Goal: Information Seeking & Learning: Learn about a topic

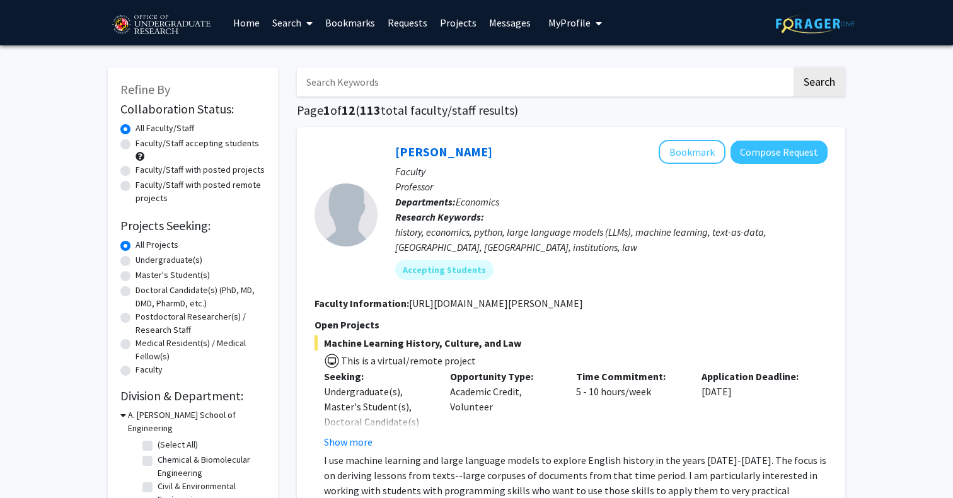
click at [135, 259] on label "Undergraduate(s)" at bounding box center [168, 259] width 67 height 13
click at [135, 259] on input "Undergraduate(s)" at bounding box center [139, 257] width 8 height 8
radio input "true"
click at [138, 145] on label "Faculty/Staff accepting students" at bounding box center [196, 143] width 123 height 13
click at [138, 145] on input "Faculty/Staff accepting students" at bounding box center [139, 141] width 8 height 8
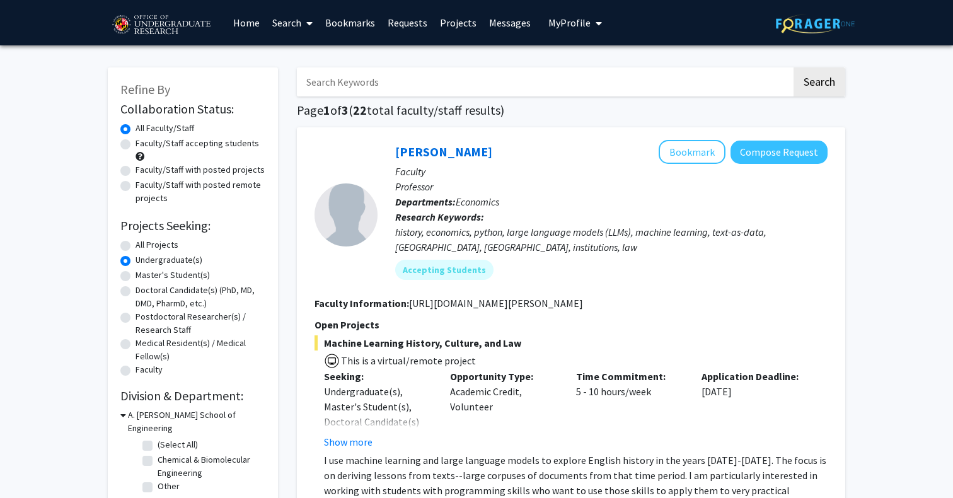
radio input "true"
click at [156, 242] on label "All Projects" at bounding box center [156, 244] width 43 height 13
click at [144, 242] on input "All Projects" at bounding box center [139, 242] width 8 height 8
radio input "true"
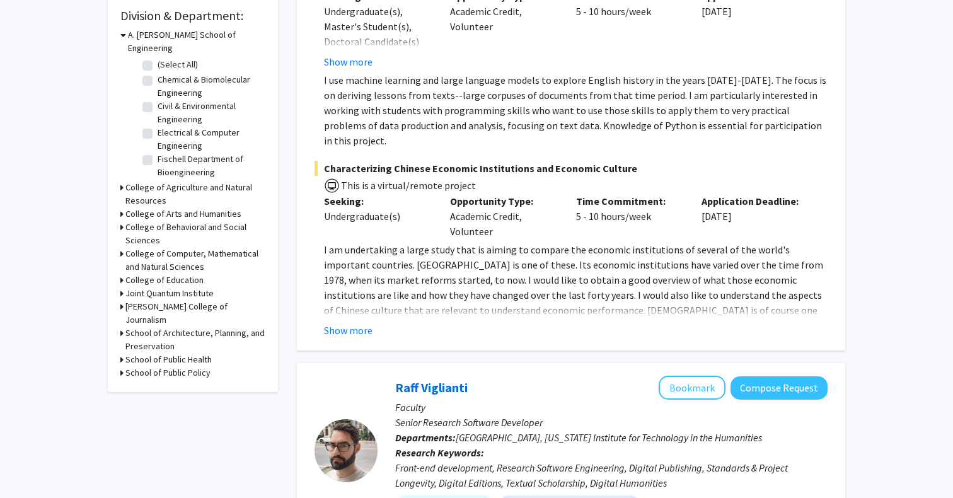
scroll to position [383, 0]
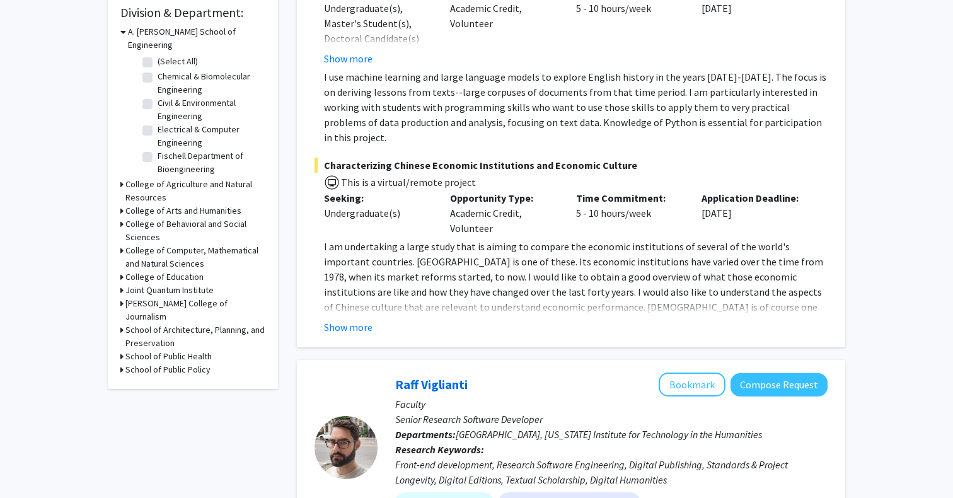
click at [147, 350] on h3 "School of Public Health" at bounding box center [168, 356] width 86 height 13
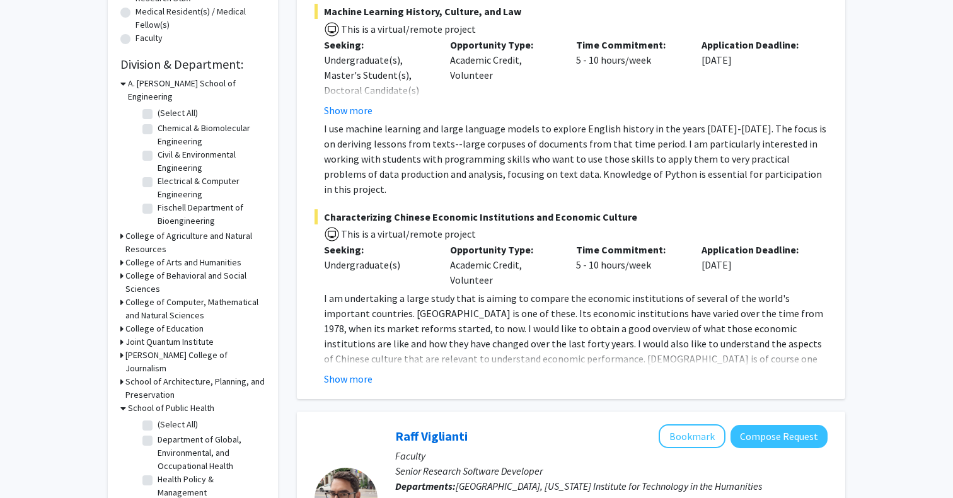
scroll to position [295, 0]
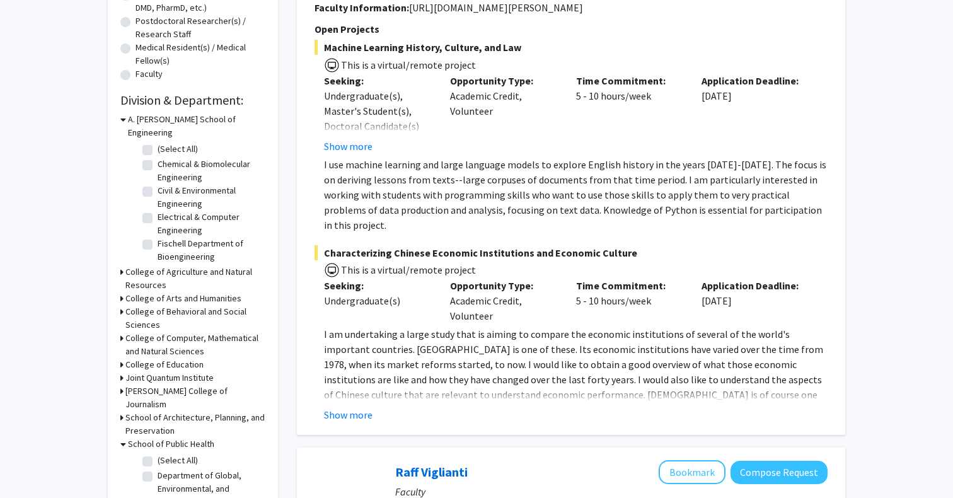
click at [168, 305] on h3 "College of Behavioral and Social Sciences" at bounding box center [195, 318] width 140 height 26
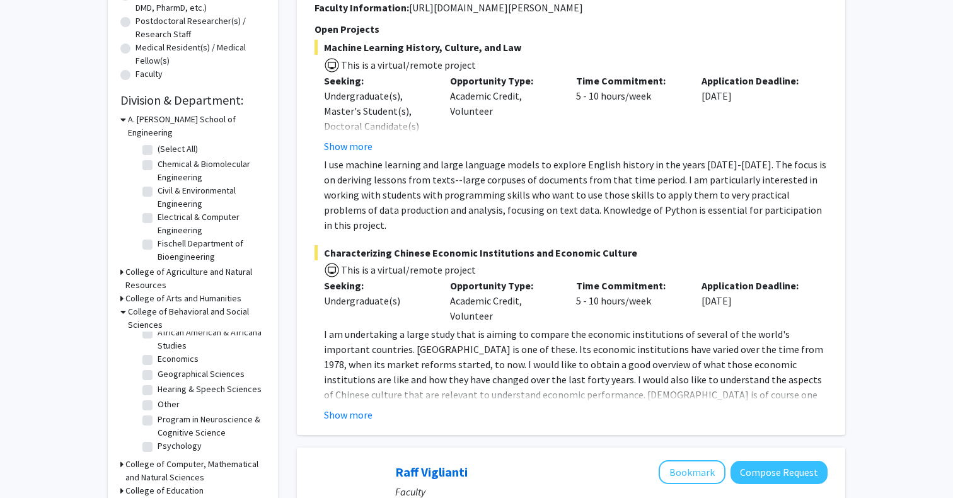
scroll to position [24, 0]
click at [159, 457] on h3 "College of Computer, Mathematical and Natural Sciences" at bounding box center [195, 470] width 140 height 26
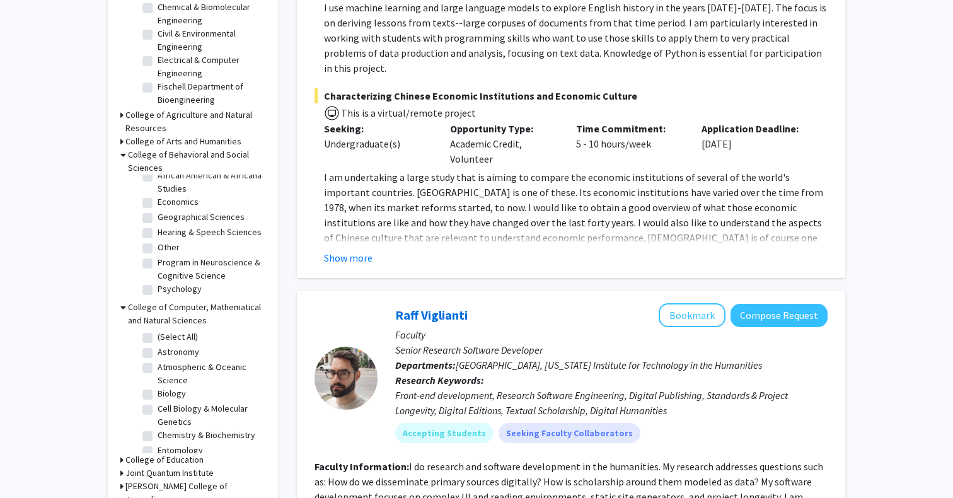
scroll to position [457, 0]
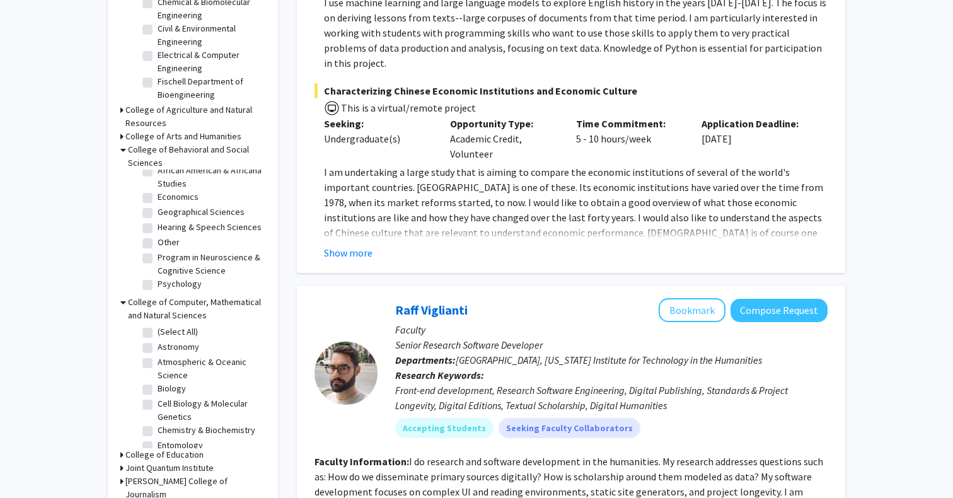
click at [158, 397] on label "Cell Biology & Molecular Genetics" at bounding box center [210, 410] width 105 height 26
click at [158, 397] on input "Cell Biology & Molecular Genetics" at bounding box center [162, 401] width 8 height 8
checkbox input "true"
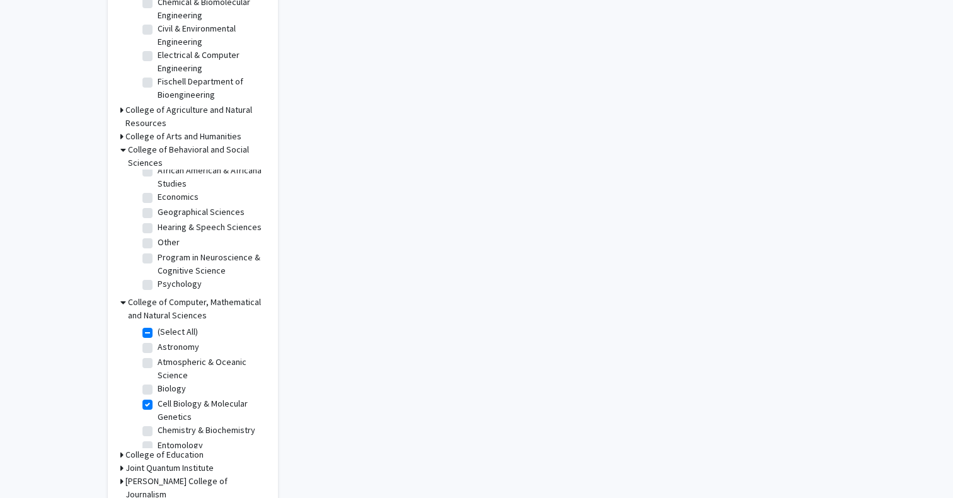
checkbox input "true"
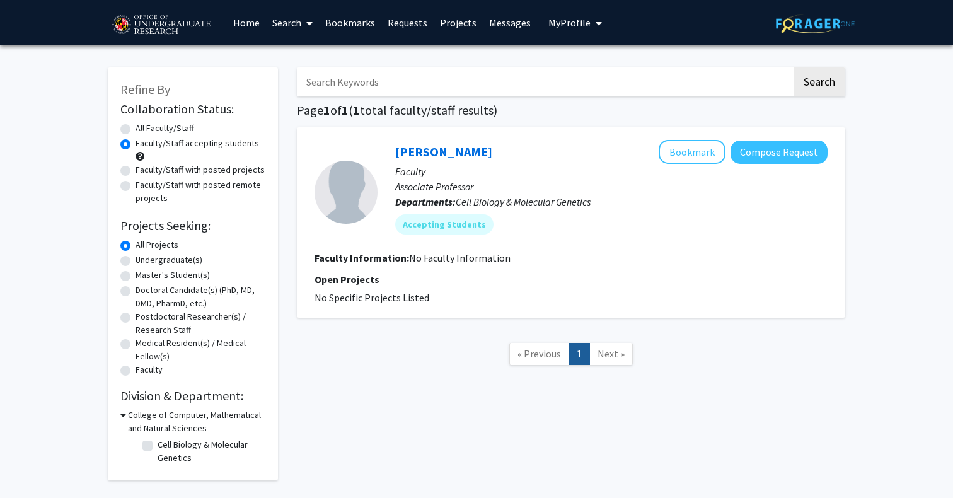
checkbox input "false"
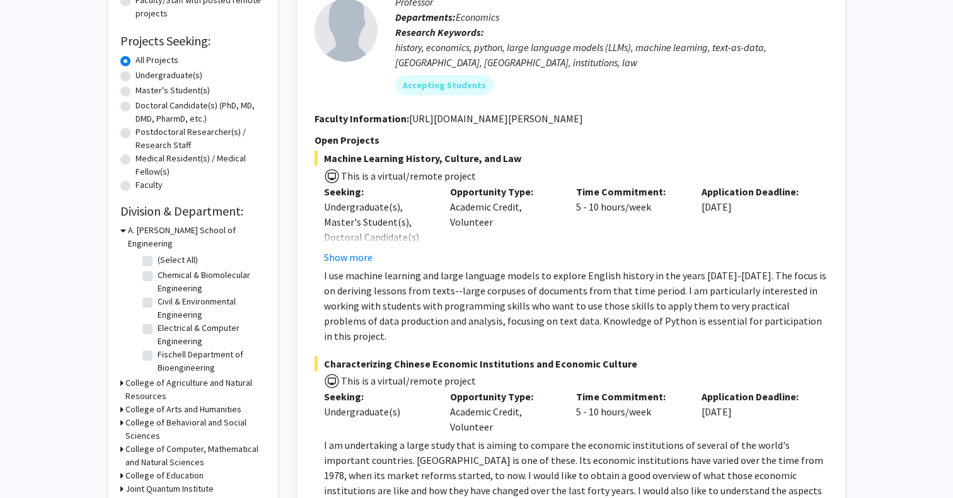
scroll to position [184, 0]
click at [149, 443] on h3 "College of Computer, Mathematical and Natural Sciences" at bounding box center [195, 456] width 140 height 26
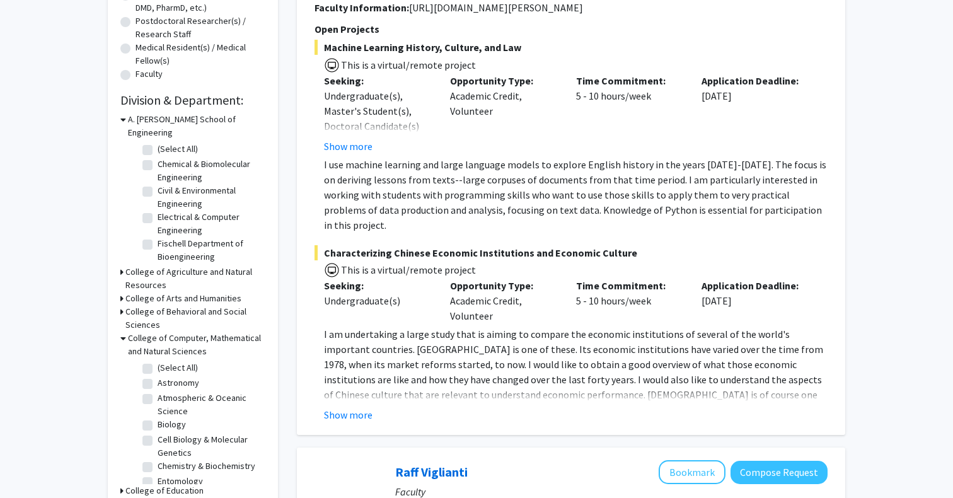
scroll to position [327, 0]
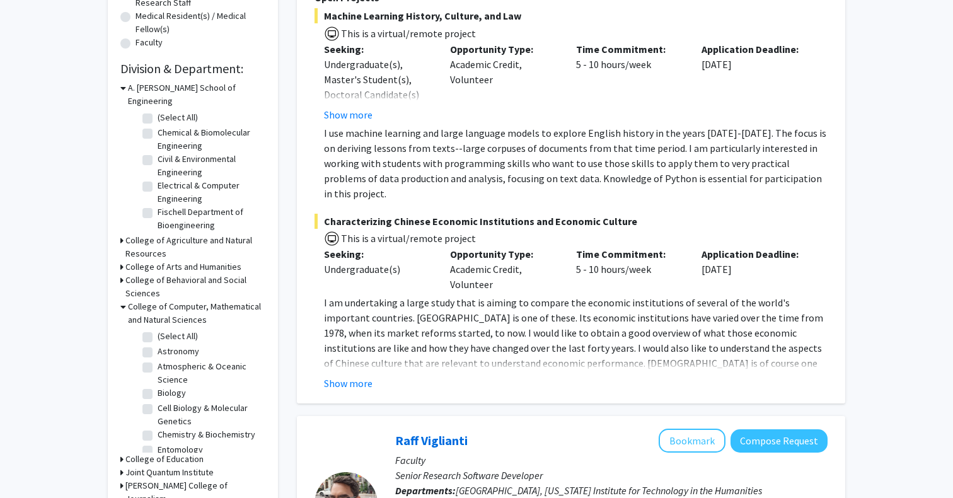
click at [158, 401] on label "Cell Biology & Molecular Genetics" at bounding box center [210, 414] width 105 height 26
click at [158, 401] on input "Cell Biology & Molecular Genetics" at bounding box center [162, 405] width 8 height 8
checkbox input "true"
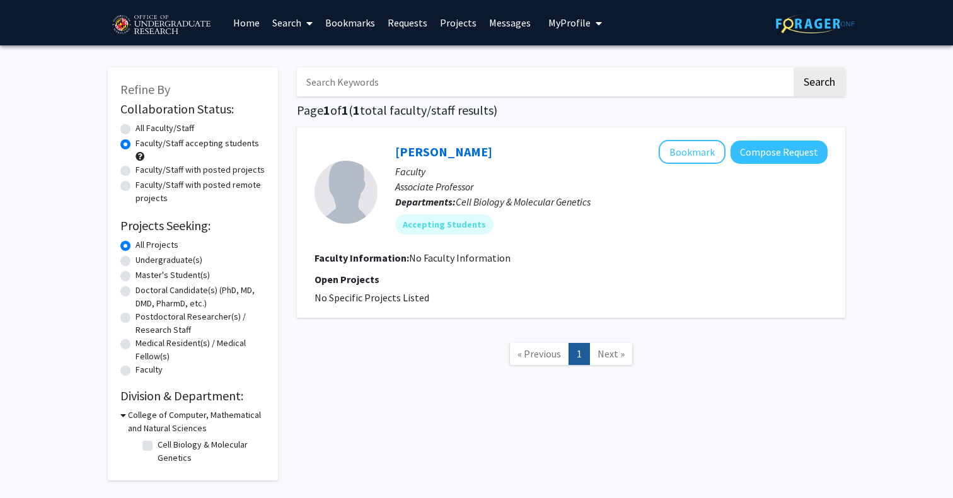
checkbox input "false"
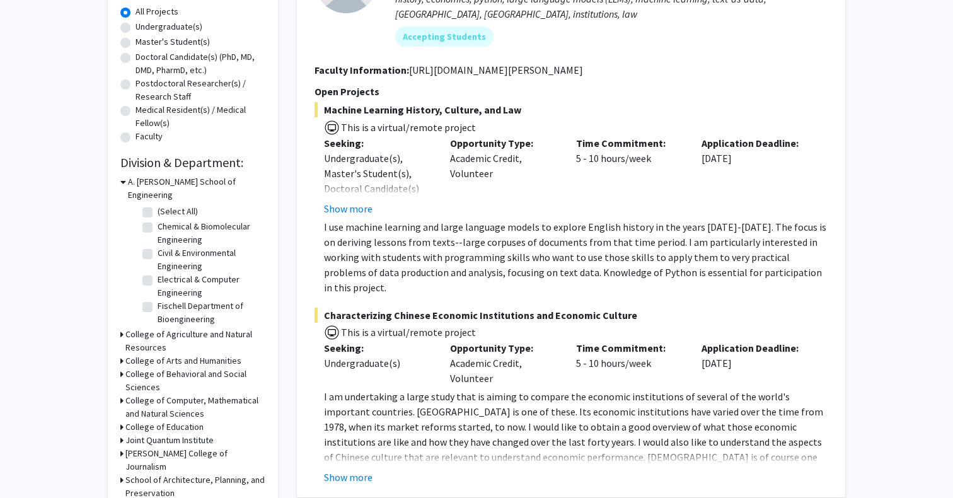
scroll to position [249, 0]
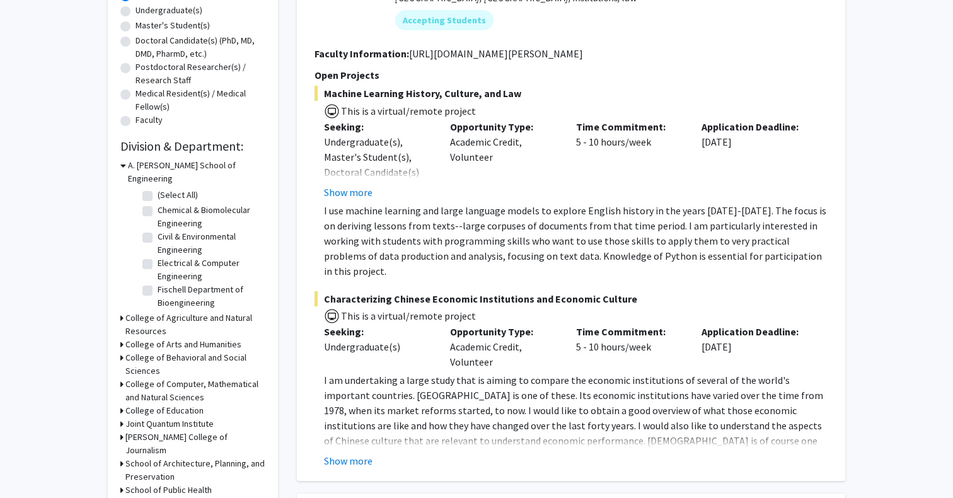
click at [167, 377] on h3 "College of Computer, Mathematical and Natural Sciences" at bounding box center [195, 390] width 140 height 26
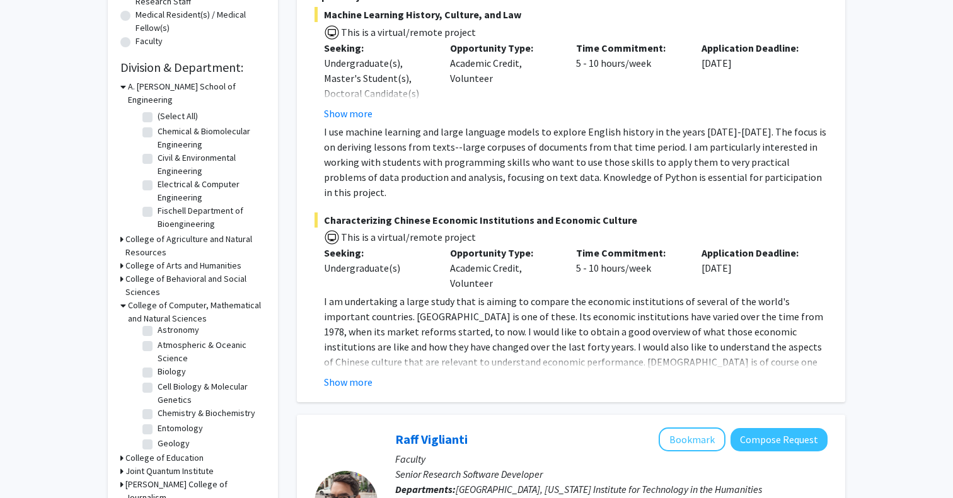
scroll to position [33, 0]
click at [175, 352] on label "Biology" at bounding box center [172, 358] width 28 height 13
click at [166, 352] on input "Biology" at bounding box center [162, 356] width 8 height 8
checkbox input "true"
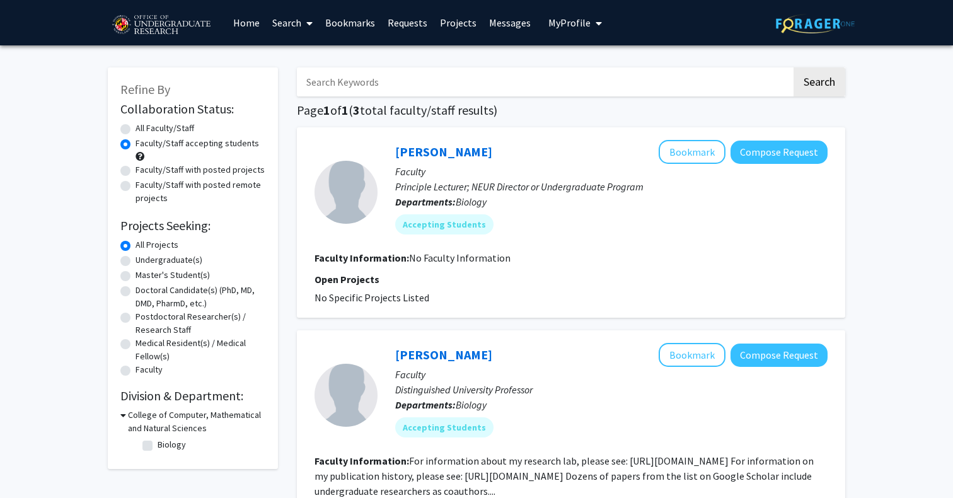
checkbox input "false"
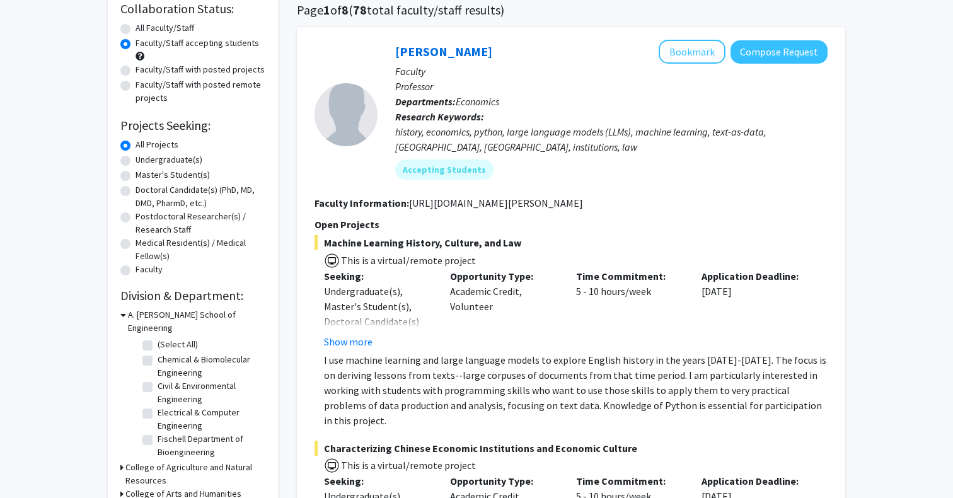
scroll to position [226, 0]
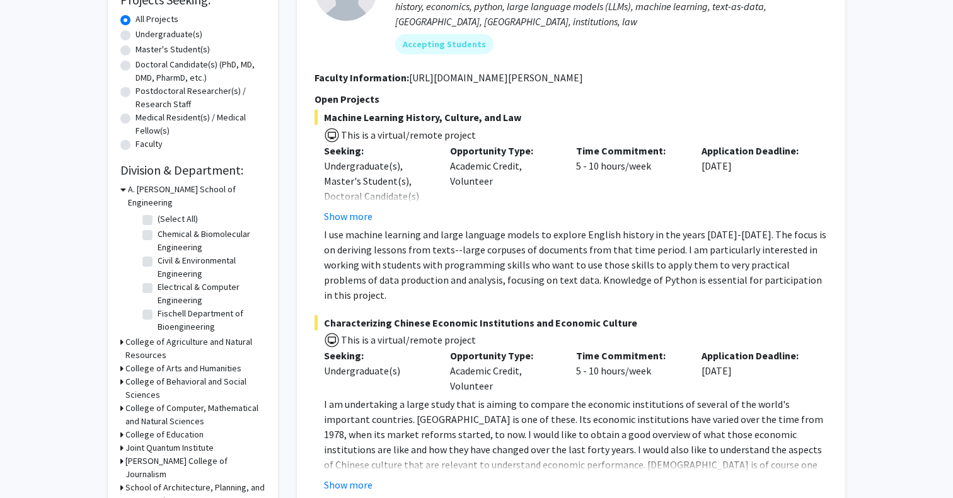
click at [151, 406] on h3 "College of Computer, Mathematical and Natural Sciences" at bounding box center [195, 414] width 140 height 26
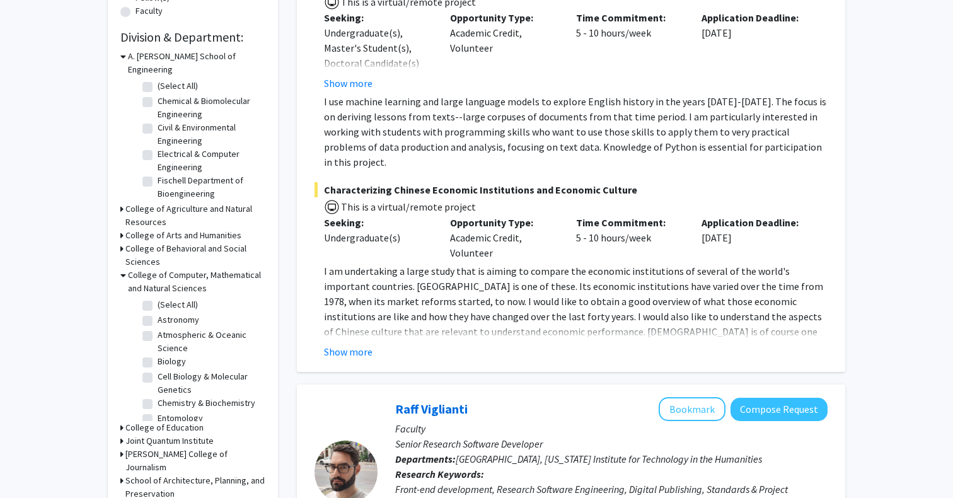
scroll to position [360, 0]
click at [158, 395] on label "Chemistry & Biochemistry" at bounding box center [207, 401] width 98 height 13
click at [158, 395] on input "Chemistry & Biochemistry" at bounding box center [162, 399] width 8 height 8
checkbox input "true"
